Goal: Task Accomplishment & Management: Manage account settings

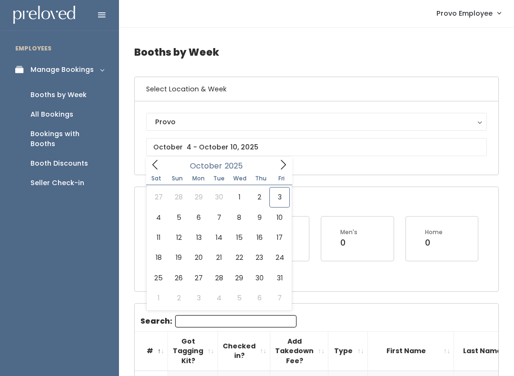
scroll to position [0, 28]
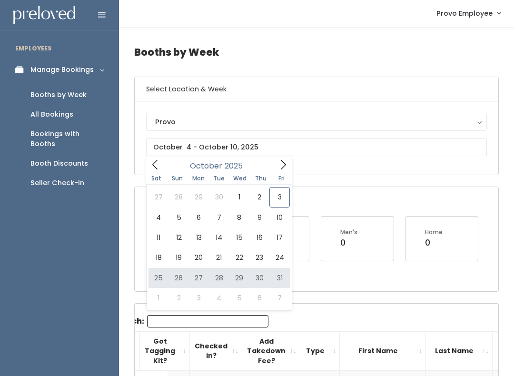
type input "October 25 to October 31"
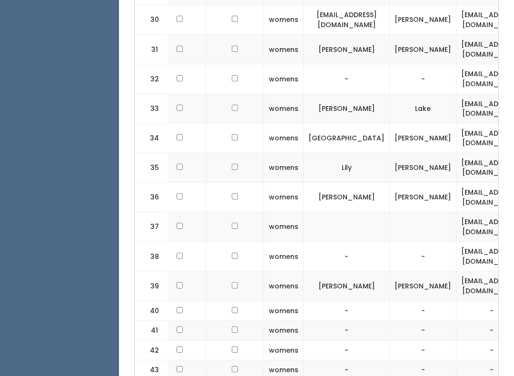
scroll to position [0, 67]
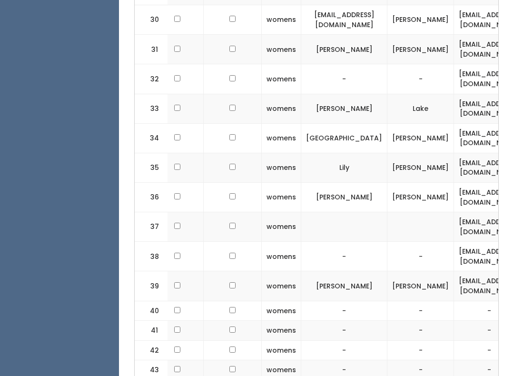
click at [174, 253] on input "checkbox" at bounding box center [177, 256] width 6 height 6
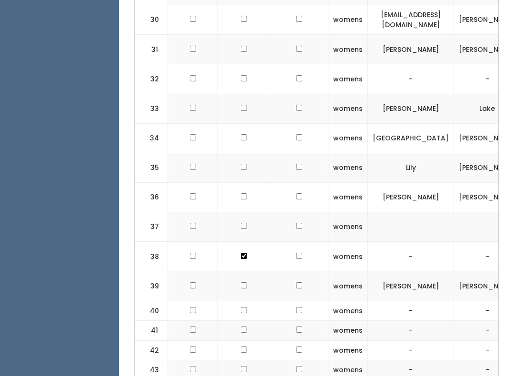
scroll to position [0, 0]
click at [248, 242] on td at bounding box center [244, 256] width 52 height 29
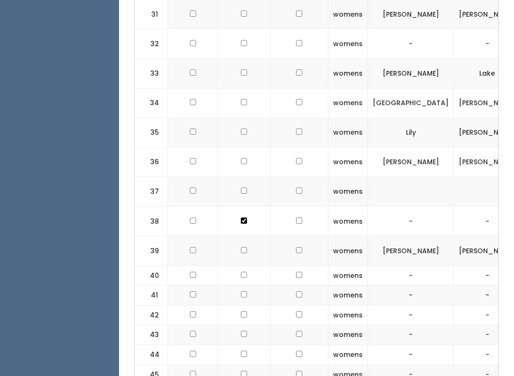
scroll to position [1141, 0]
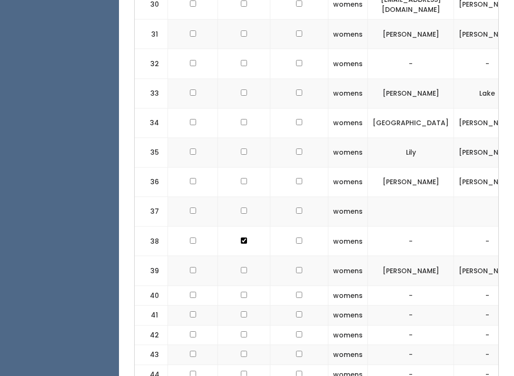
click at [244, 238] on input "checkbox" at bounding box center [244, 241] width 6 height 6
checkbox input "false"
click at [195, 238] on input "checkbox" at bounding box center [193, 241] width 6 height 6
checkbox input "true"
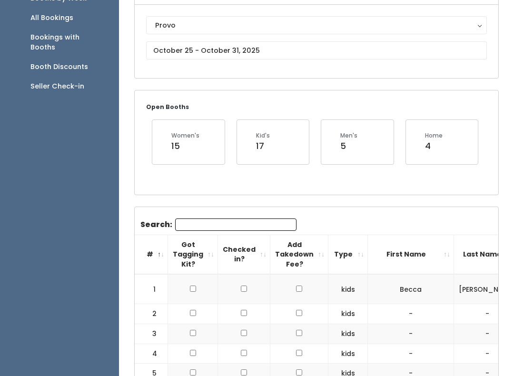
scroll to position [96, 0]
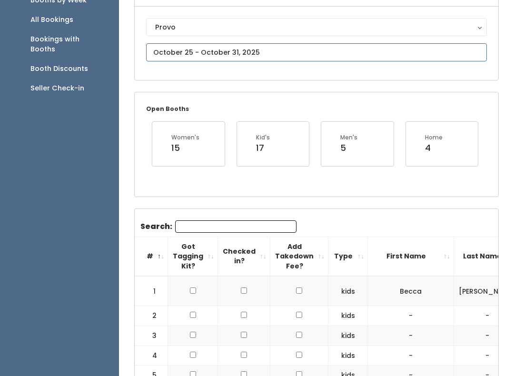
click at [268, 51] on input "text" at bounding box center [316, 52] width 341 height 18
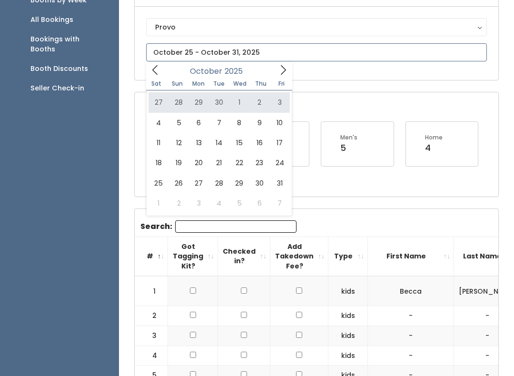
type input "September 27 to October 3"
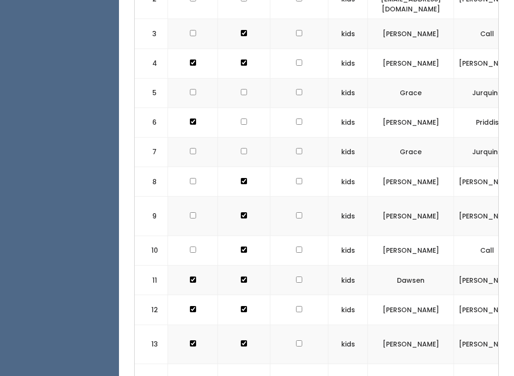
scroll to position [322, 0]
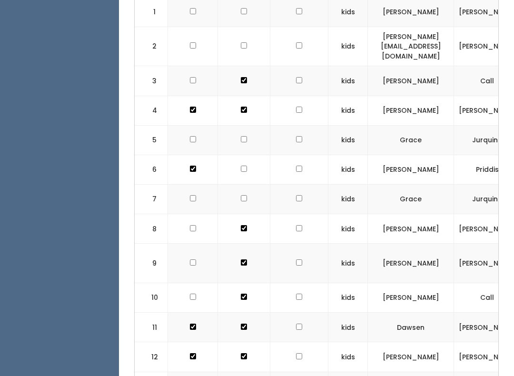
click at [198, 126] on td at bounding box center [193, 140] width 50 height 29
click at [194, 196] on input "checkbox" at bounding box center [193, 199] width 6 height 6
checkbox input "true"
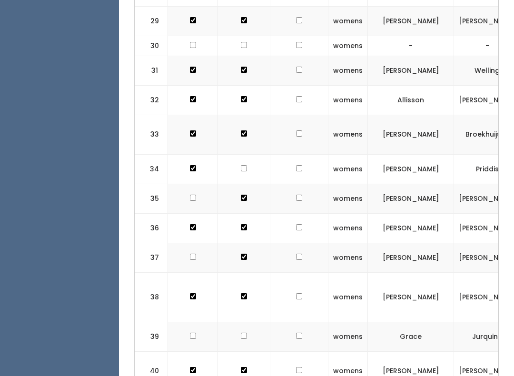
scroll to position [1210, 0]
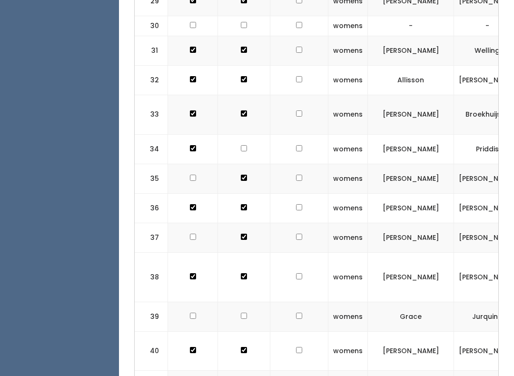
click at [189, 302] on td at bounding box center [193, 316] width 50 height 29
click at [197, 302] on td at bounding box center [193, 316] width 50 height 29
click at [187, 302] on td at bounding box center [193, 316] width 50 height 29
click at [190, 313] on input "checkbox" at bounding box center [193, 316] width 6 height 6
checkbox input "true"
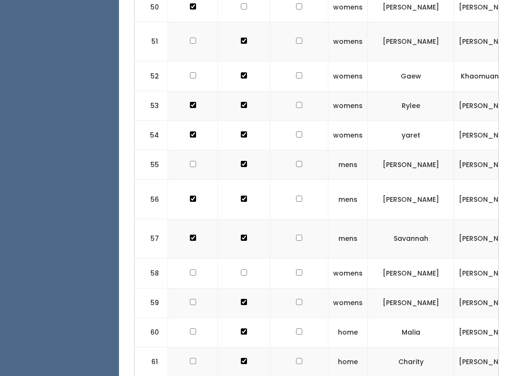
scroll to position [1871, 0]
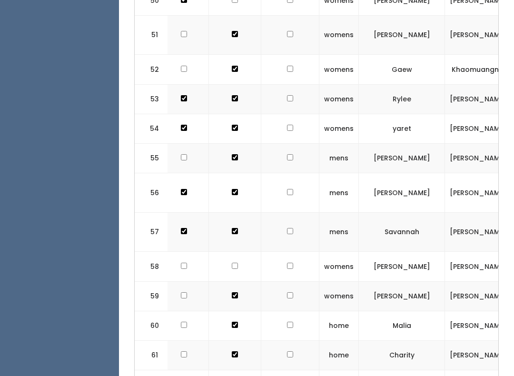
checkbox input "true"
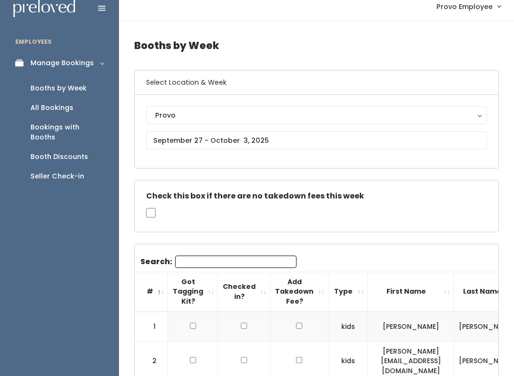
scroll to position [0, 0]
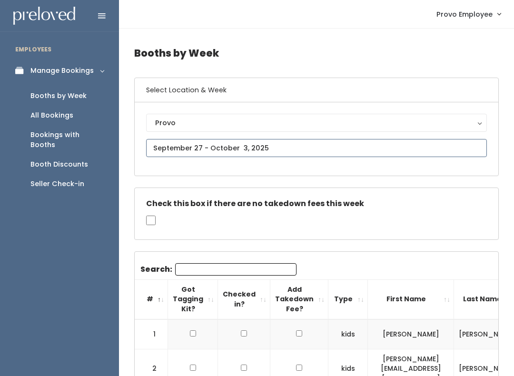
click at [413, 146] on input "text" at bounding box center [316, 148] width 341 height 18
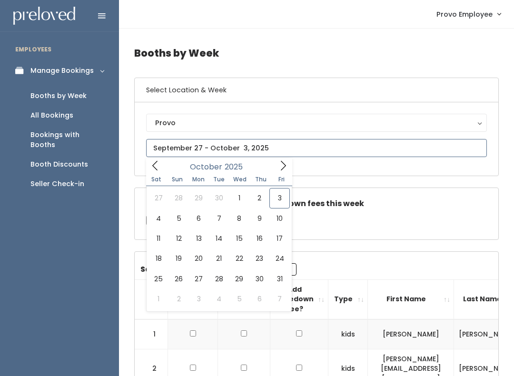
type input "[DATE] to [DATE]"
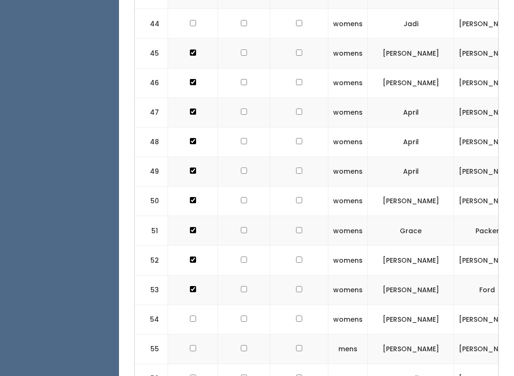
scroll to position [1724, 0]
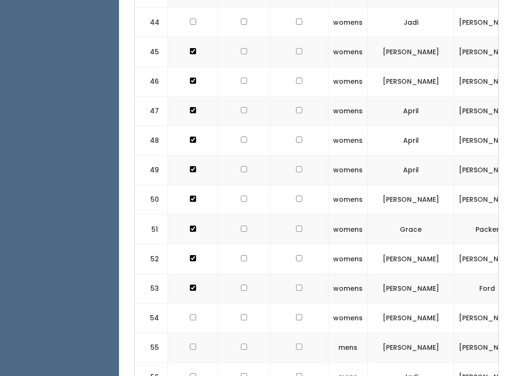
checkbox input "true"
